Goal: Communication & Community: Connect with others

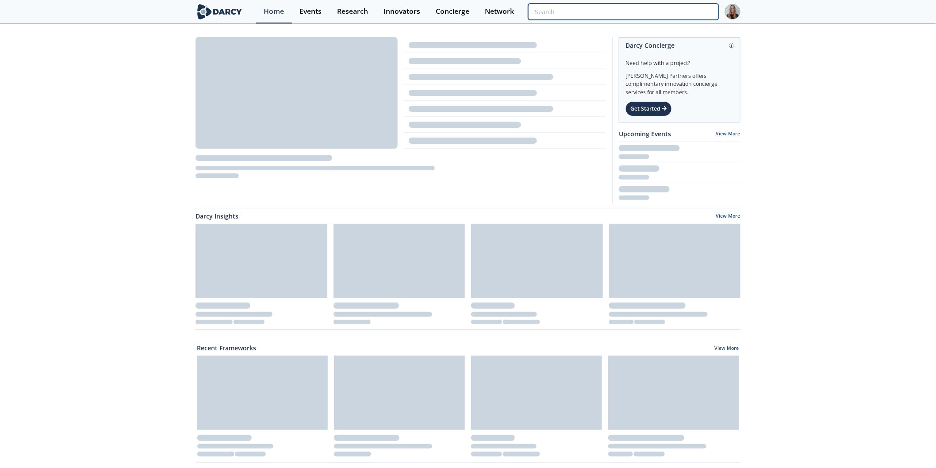
click at [674, 15] on input "search" at bounding box center [623, 12] width 191 height 16
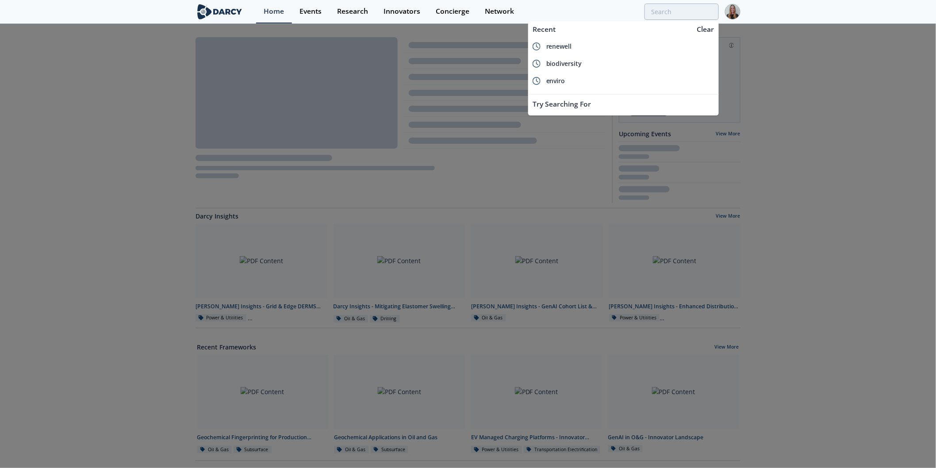
click at [608, 65] on div "biodiversity" at bounding box center [630, 64] width 168 height 8
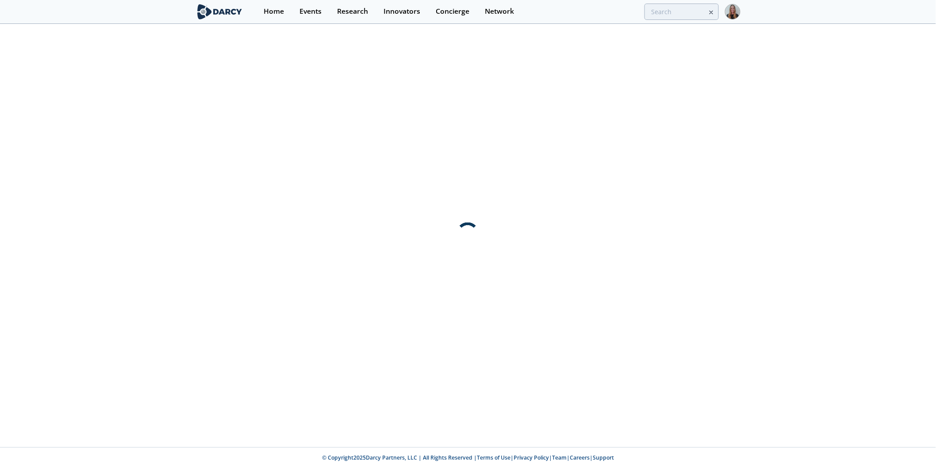
type input "biodiversity"
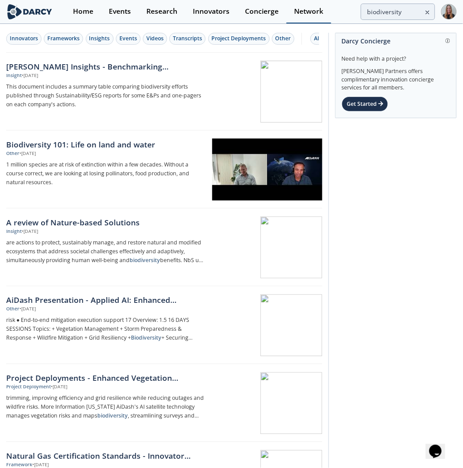
click at [311, 13] on div "Network" at bounding box center [308, 11] width 29 height 7
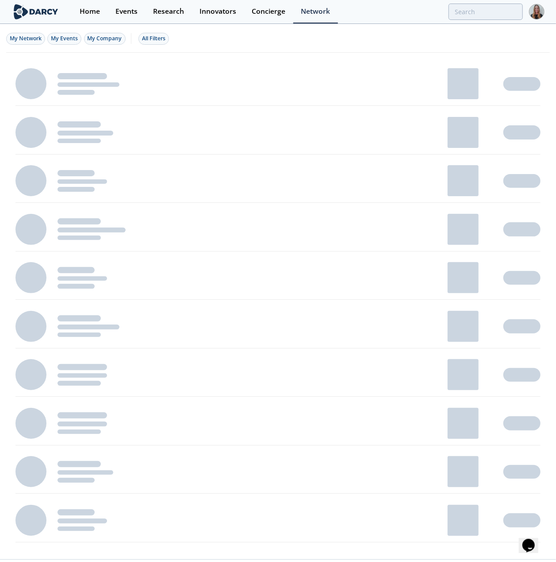
drag, startPoint x: 364, startPoint y: 1, endPoint x: 267, endPoint y: 42, distance: 104.7
click at [267, 42] on div "My Network My Events My Company All Filters" at bounding box center [278, 38] width 544 height 27
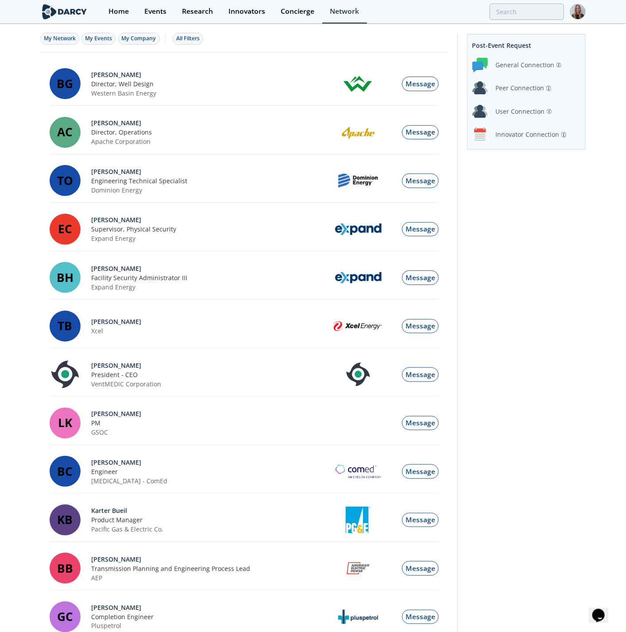
drag, startPoint x: 544, startPoint y: 25, endPoint x: 35, endPoint y: 308, distance: 582.7
click at [35, 308] on div "My Network My Events My Company All Filters BG [PERSON_NAME] Director, Well Des…" at bounding box center [313, 642] width 626 height 1234
click at [514, 114] on div "User Connection" at bounding box center [519, 111] width 49 height 9
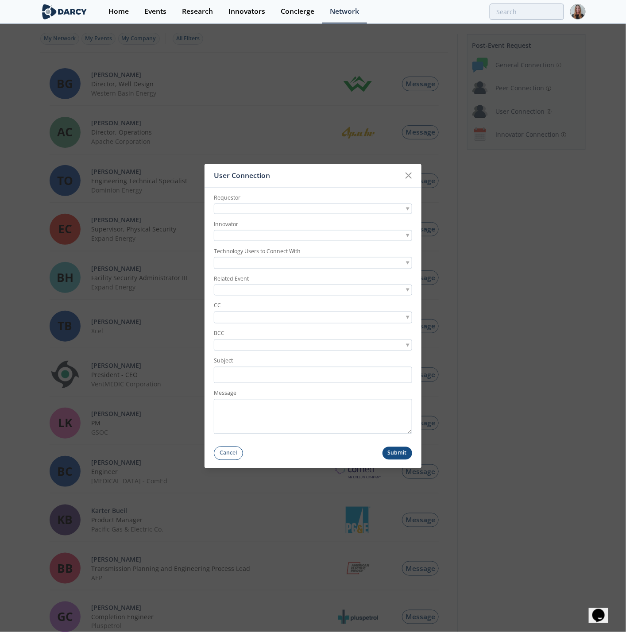
click at [241, 209] on div at bounding box center [313, 209] width 198 height 11
type input "[PERSON_NAME]"
click at [249, 234] on div at bounding box center [313, 236] width 198 height 11
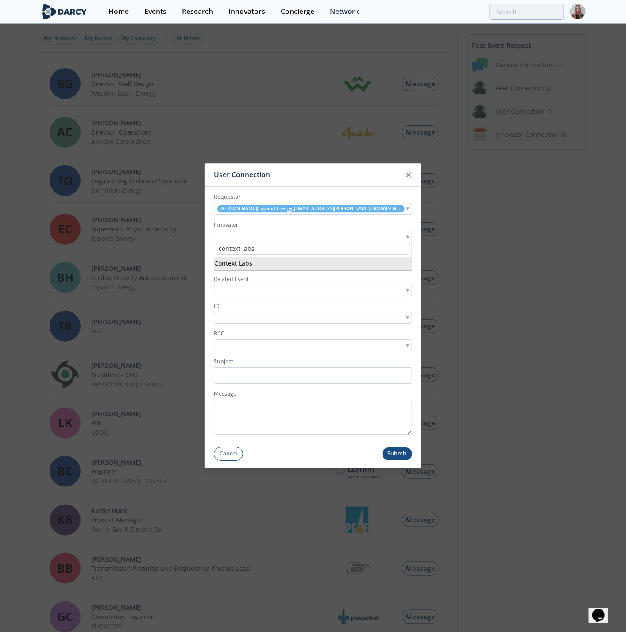
type input "context labs"
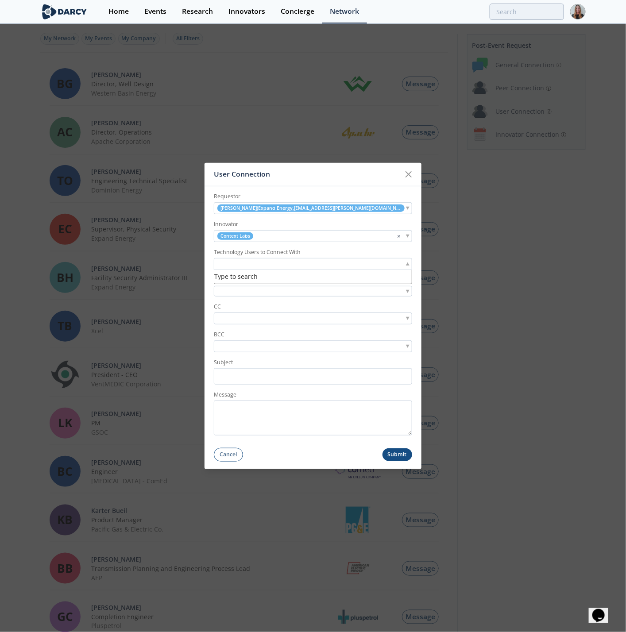
click at [255, 263] on input "search" at bounding box center [246, 263] width 61 height 9
type input "[PERSON_NAME]"
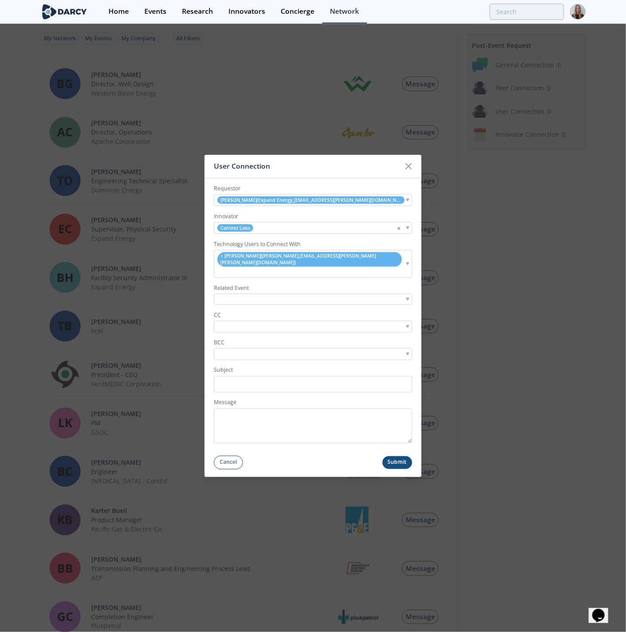
click at [259, 294] on div at bounding box center [313, 299] width 198 height 11
type input "emissions data"
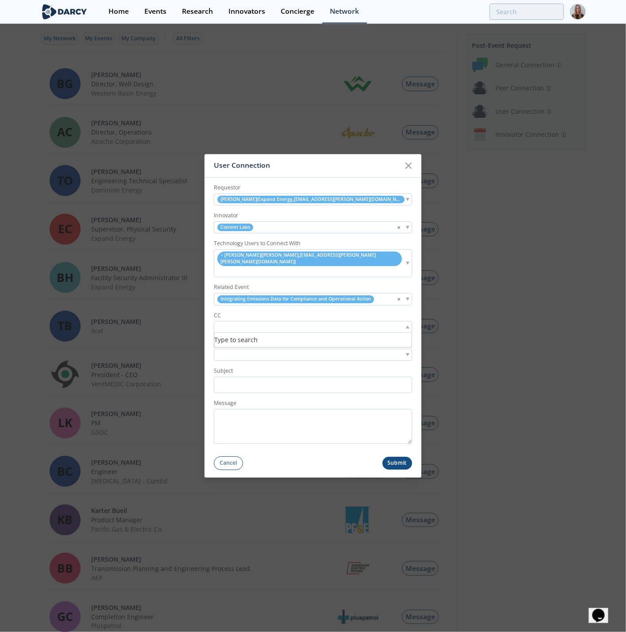
click at [251, 323] on input "search" at bounding box center [246, 327] width 61 height 9
type input "[PERSON_NAME]"
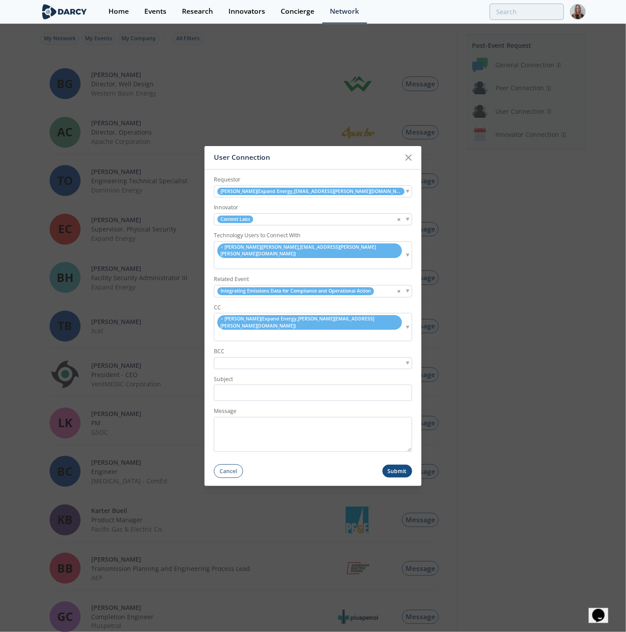
click at [227, 331] on input "search" at bounding box center [221, 335] width 11 height 9
type input "nikhil sont"
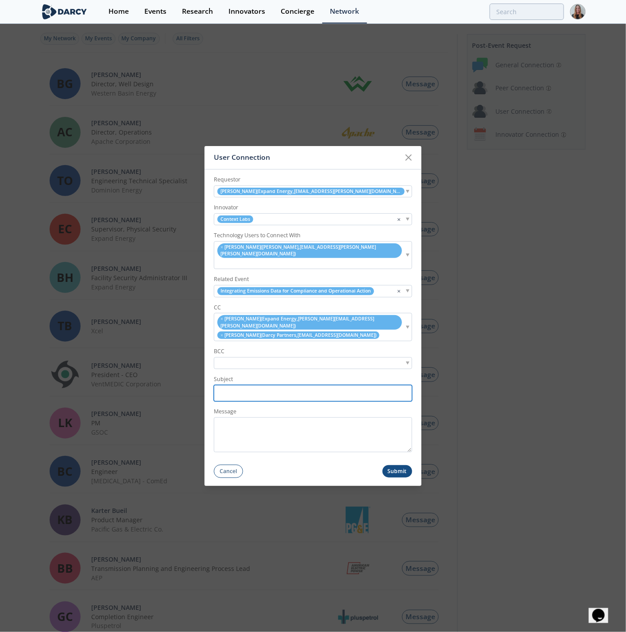
click at [258, 388] on input "Subject" at bounding box center [313, 393] width 198 height 16
paste input "Expand <> [PERSON_NAME] // Post-Forum User Connection Request: Context Labs"
drag, startPoint x: 373, startPoint y: 374, endPoint x: 99, endPoint y: 376, distance: 274.8
click at [99, 376] on div "User Connection Requestor [PERSON_NAME] ( Expand Energy , [EMAIL_ADDRESS][PERSO…" at bounding box center [313, 316] width 626 height 632
click at [326, 385] on input "Expand <> [PERSON_NAME] // Post-Forum User Connection Request: Context Labs" at bounding box center [313, 393] width 198 height 16
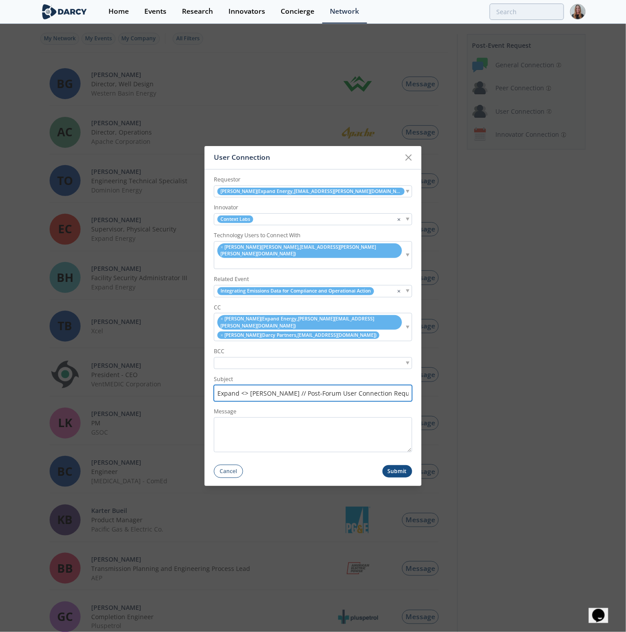
click at [327, 385] on input "Expand <> [PERSON_NAME] // Post-Forum User Connection Request: Context Labs" at bounding box center [313, 393] width 198 height 16
type input "Expand <> [PERSON_NAME] // Post-Forum User Connection Request: Context Labs"
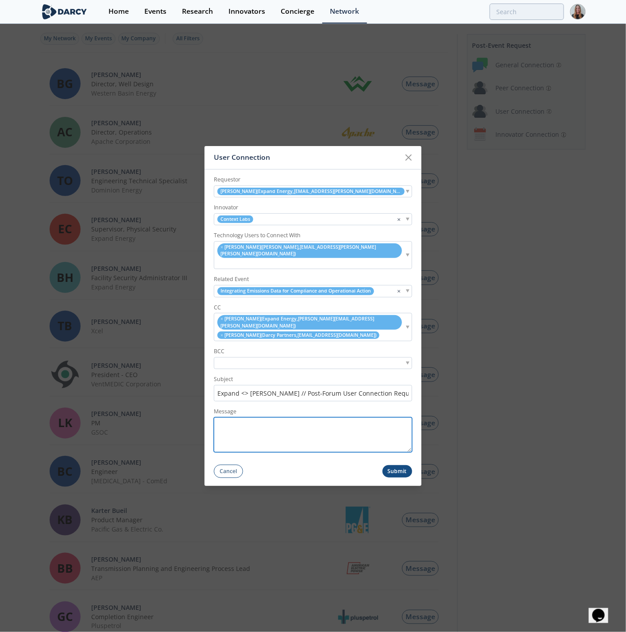
click at [338, 431] on textarea "Message" at bounding box center [313, 434] width 198 height 35
paste textarea "Hi [PERSON_NAME] and [PERSON_NAME], Thank you for attending the Sustainability …"
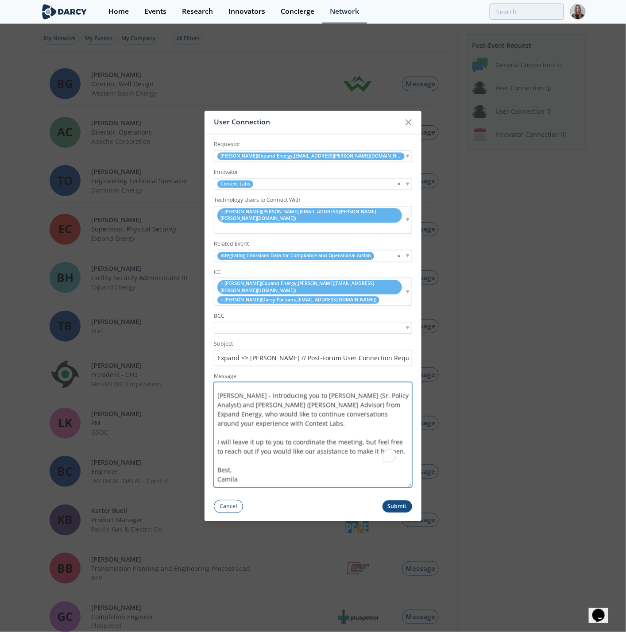
drag, startPoint x: 409, startPoint y: 437, endPoint x: 408, endPoint y: 478, distance: 41.6
click at [408, 468] on form "Requestor [PERSON_NAME] ( Expand Energy , [EMAIL_ADDRESS][PERSON_NAME][DOMAIN_N…" at bounding box center [312, 324] width 217 height 379
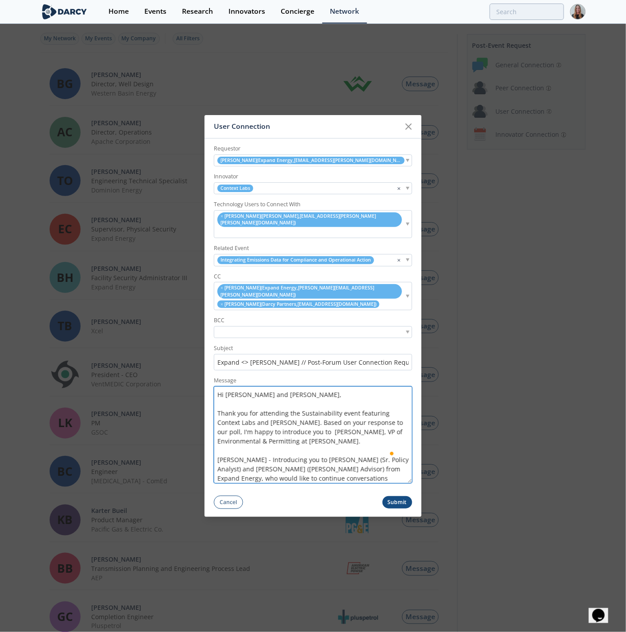
type textarea "Hi [PERSON_NAME] and [PERSON_NAME], Thank you for attending the Sustainability …"
click at [394, 468] on button "Submit" at bounding box center [397, 502] width 30 height 13
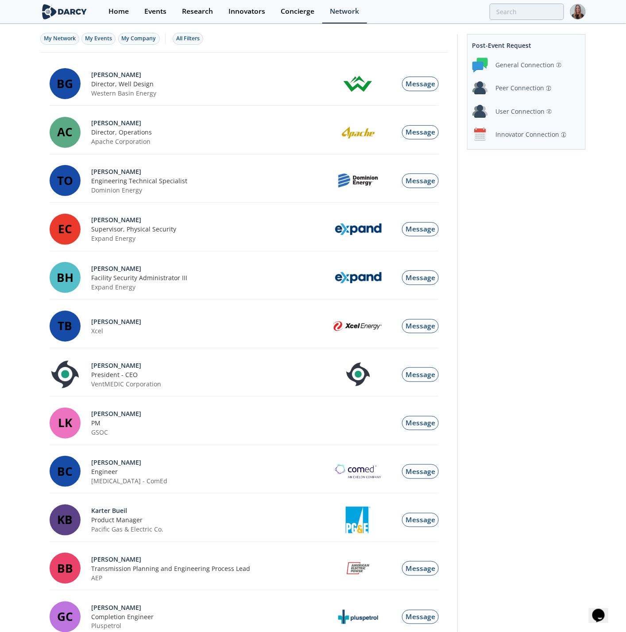
click at [543, 128] on div "Innovator Connection" at bounding box center [526, 134] width 108 height 15
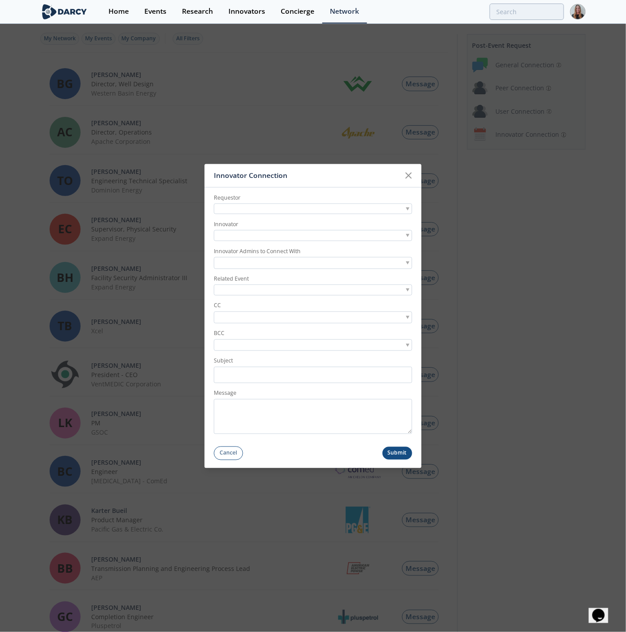
click at [376, 112] on div "Innovator Connection Requestor Innovator Innovator Admins to Connect With Relat…" at bounding box center [313, 316] width 626 height 632
click at [494, 106] on div "Innovator Connection Requestor Innovator Innovator Admins to Connect With Relat…" at bounding box center [313, 316] width 626 height 632
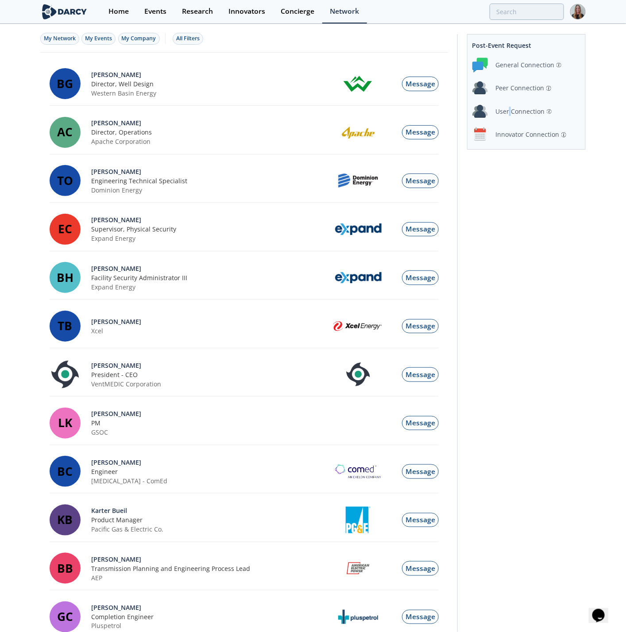
click at [510, 105] on div "User Connection" at bounding box center [526, 111] width 108 height 15
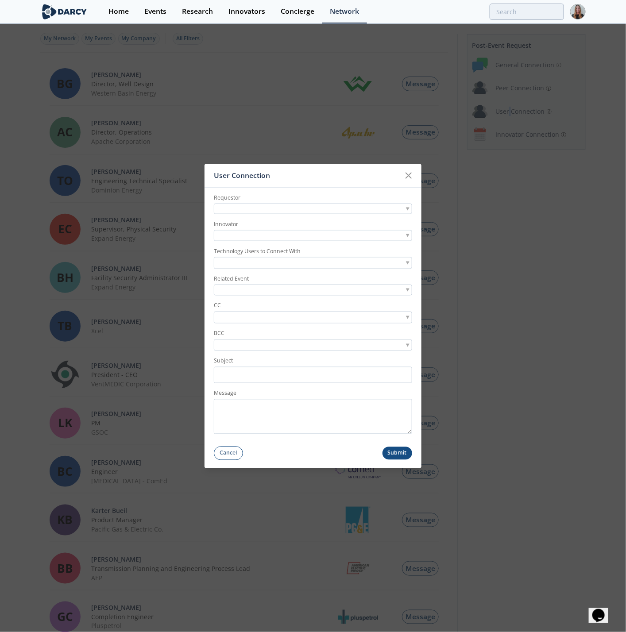
click at [252, 206] on div at bounding box center [313, 209] width 198 height 11
type input "[PERSON_NAME]"
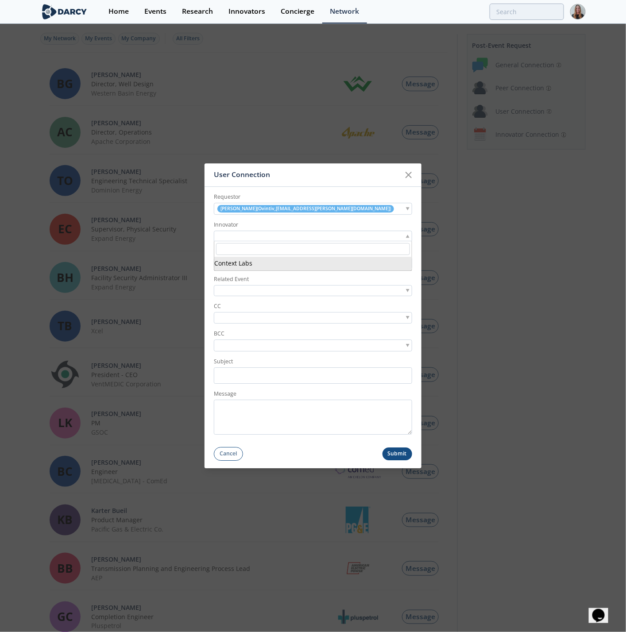
click at [264, 231] on div at bounding box center [313, 236] width 198 height 11
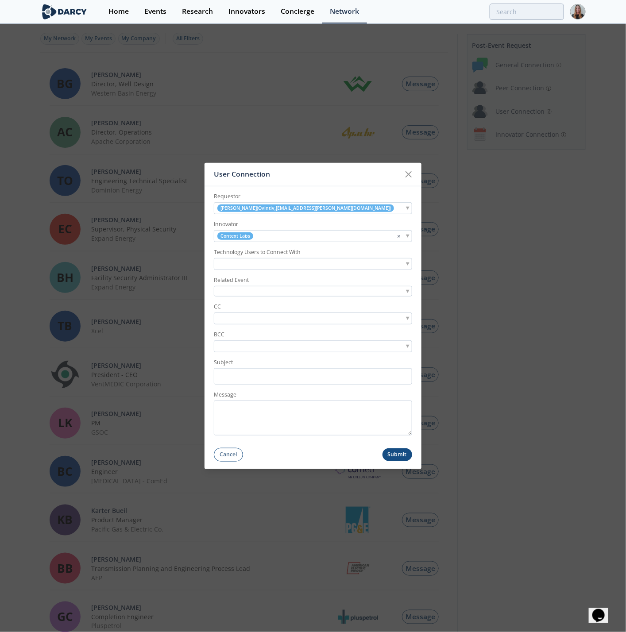
click at [250, 254] on label "Technology Users to Connect With" at bounding box center [313, 252] width 198 height 8
click at [250, 262] on input "search" at bounding box center [246, 263] width 61 height 9
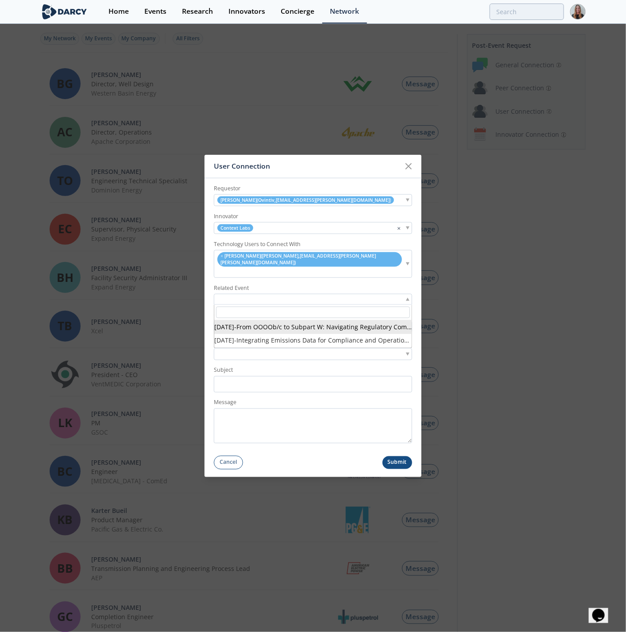
click at [247, 294] on div at bounding box center [313, 299] width 198 height 11
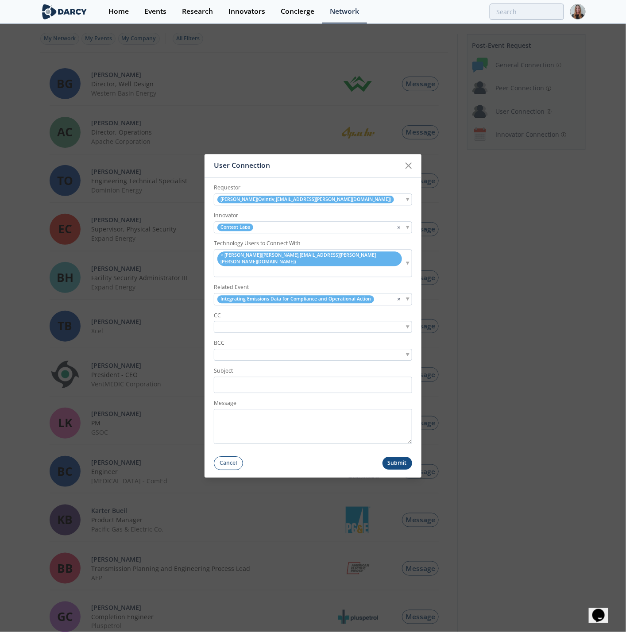
click at [250, 323] on input "search" at bounding box center [246, 327] width 61 height 9
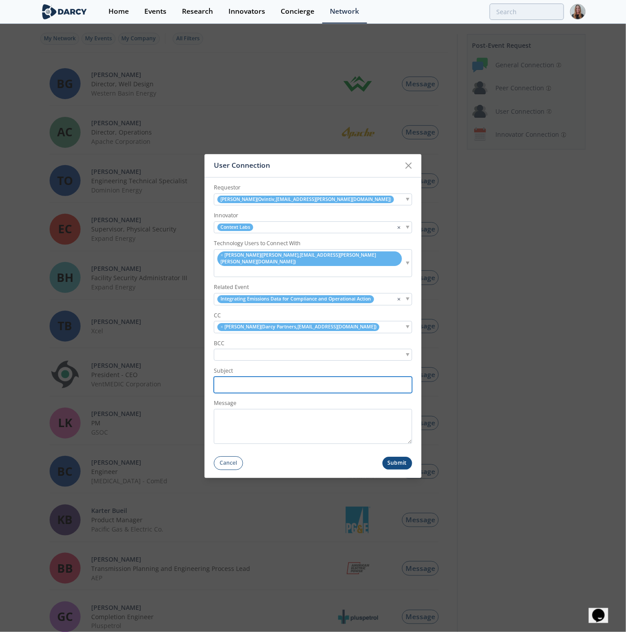
click at [238, 378] on input "Subject" at bounding box center [313, 385] width 198 height 16
click at [275, 382] on input "Subject" at bounding box center [313, 385] width 198 height 16
paste input "Ovintiv <> [PERSON_NAME] // Post-Forum User Connection Request: Context Labs"
drag, startPoint x: 304, startPoint y: 379, endPoint x: 163, endPoint y: 379, distance: 141.1
click at [163, 379] on div "User Connection Requestor [PERSON_NAME] ( [PERSON_NAME] , [EMAIL_ADDRESS][PERSO…" at bounding box center [313, 316] width 626 height 632
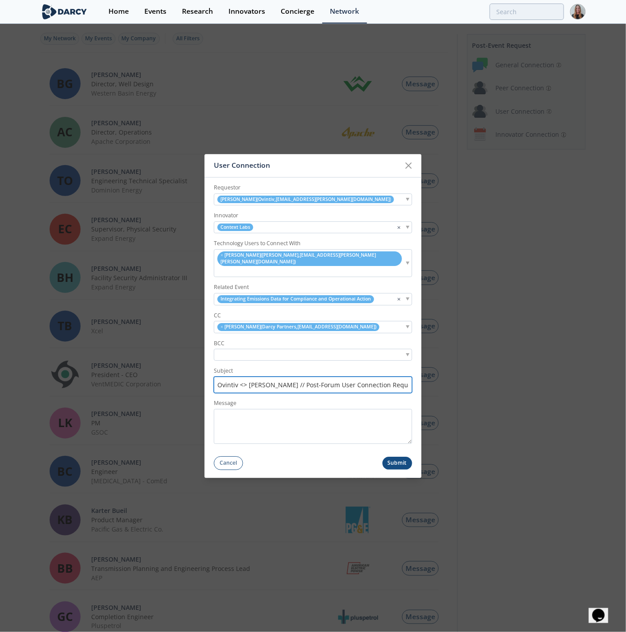
click at [263, 378] on input "Ovintiv <> [PERSON_NAME] // Post-Forum User Connection Request: Context Labs" at bounding box center [313, 385] width 198 height 16
type input "Ovintiv <> [PERSON_NAME] // Post-Forum User Connection Request: Context Labs"
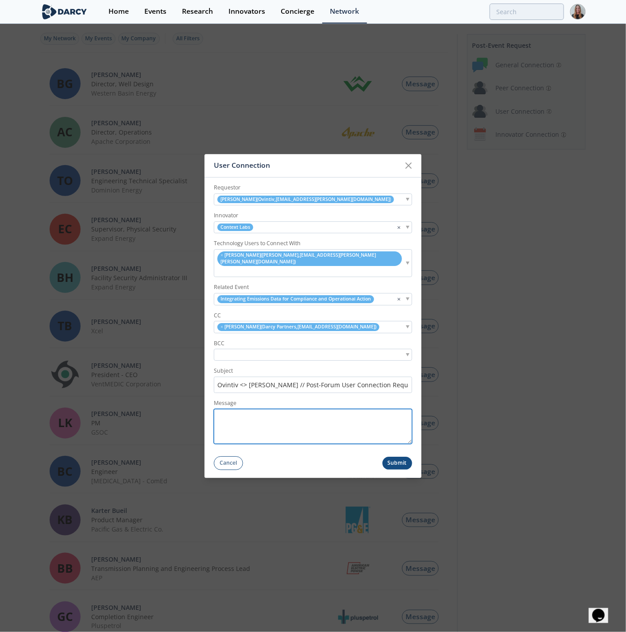
click at [332, 417] on textarea "Message" at bounding box center [313, 426] width 198 height 35
paste textarea "Hi [PERSON_NAME], Thank you for attending the Sustainability event featuring Co…"
type textarea "Hi [PERSON_NAME], Thank you for attending the Sustainability event featuring Co…"
click at [387, 457] on button "Submit" at bounding box center [397, 463] width 30 height 13
